Goal: Check status

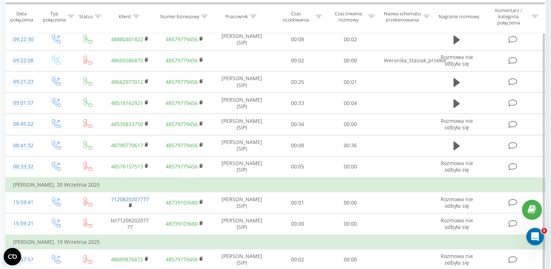
scroll to position [807, 0]
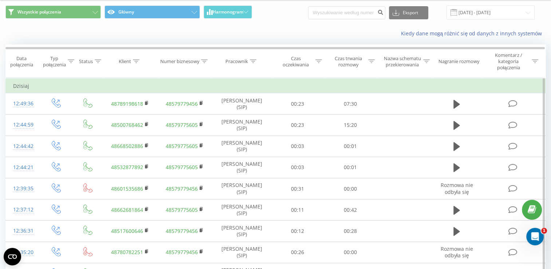
scroll to position [14, 0]
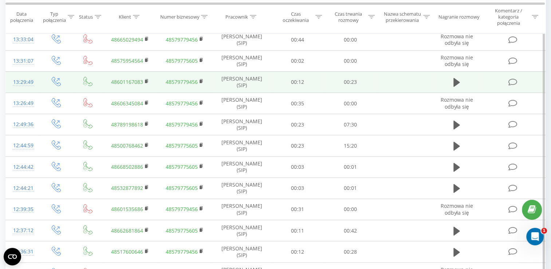
scroll to position [107, 0]
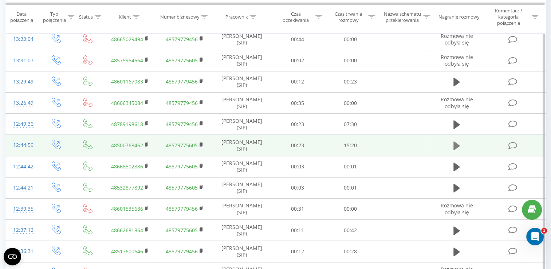
click at [453, 145] on button at bounding box center [456, 145] width 11 height 11
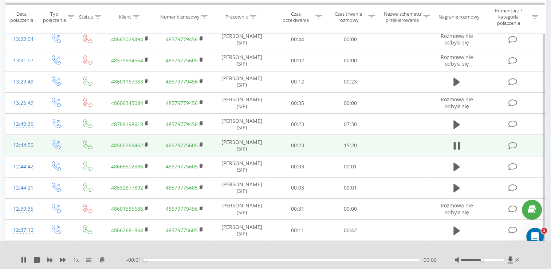
click at [156, 260] on div "00:00" at bounding box center [282, 259] width 275 height 2
click at [153, 260] on div "00:26" at bounding box center [282, 259] width 275 height 2
click at [163, 260] on div "01:00" at bounding box center [282, 259] width 275 height 2
click at [180, 258] on div "- 14:11 01:01 01:01" at bounding box center [281, 259] width 310 height 7
click at [182, 260] on div "02:04" at bounding box center [282, 259] width 275 height 2
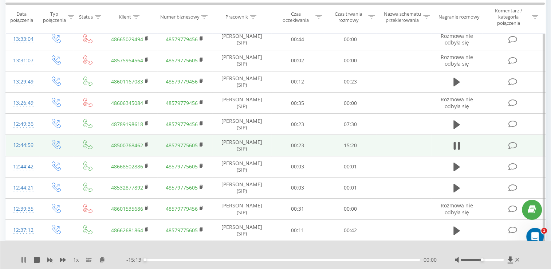
click at [22, 257] on icon at bounding box center [21, 260] width 1 height 6
